Goal: Information Seeking & Learning: Compare options

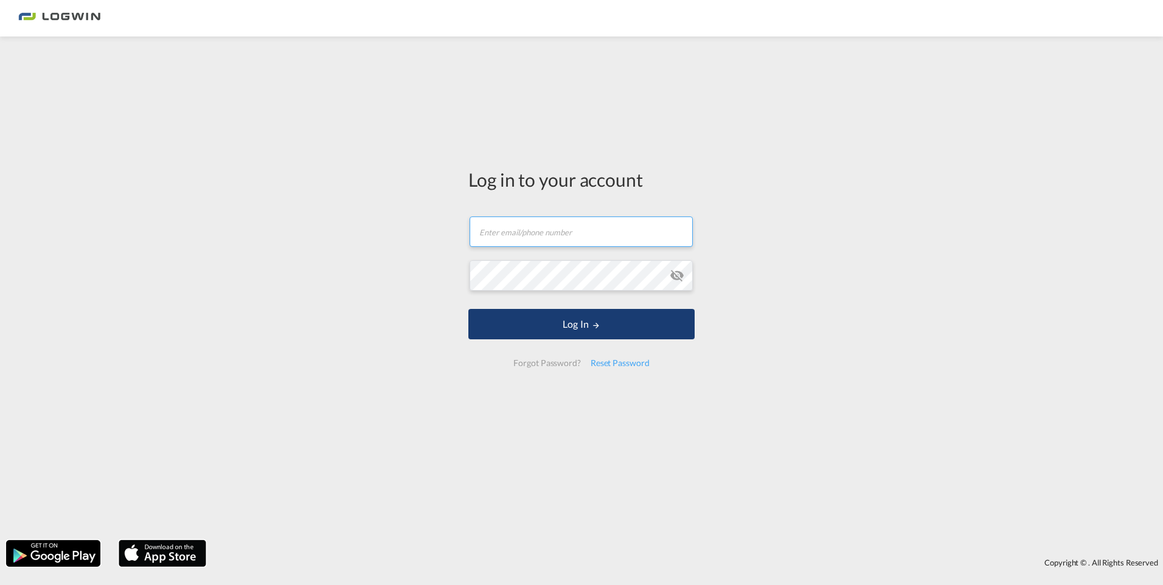
type input "[PERSON_NAME][EMAIL_ADDRESS][PERSON_NAME][DOMAIN_NAME]"
click at [558, 318] on button "Log In" at bounding box center [581, 324] width 226 height 30
